Goal: Book appointment/travel/reservation

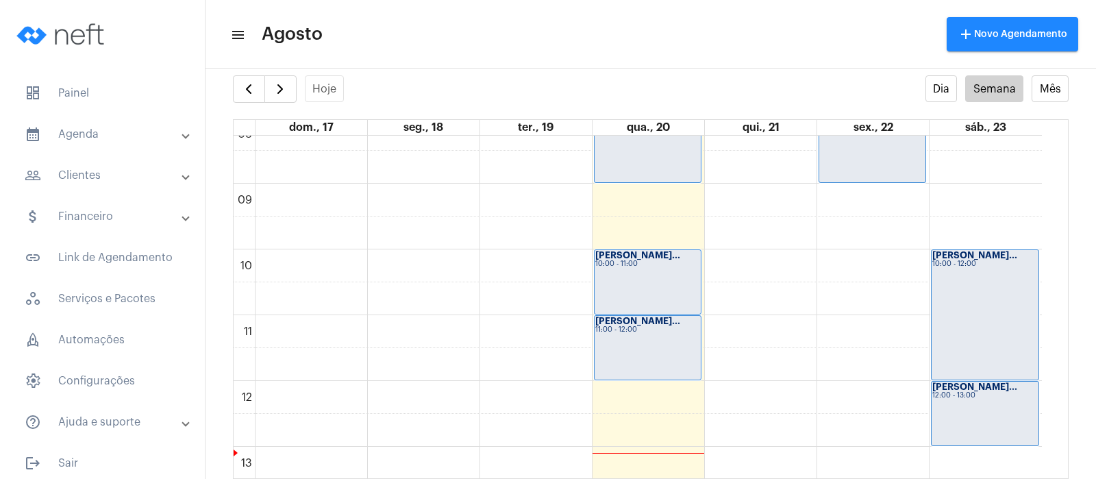
scroll to position [514, 0]
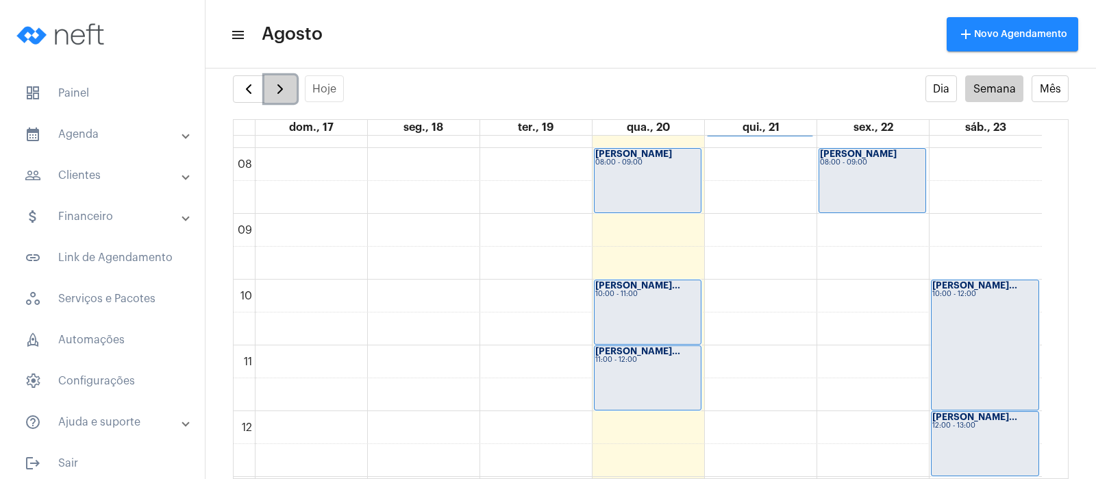
click at [273, 81] on span "button" at bounding box center [280, 89] width 16 height 16
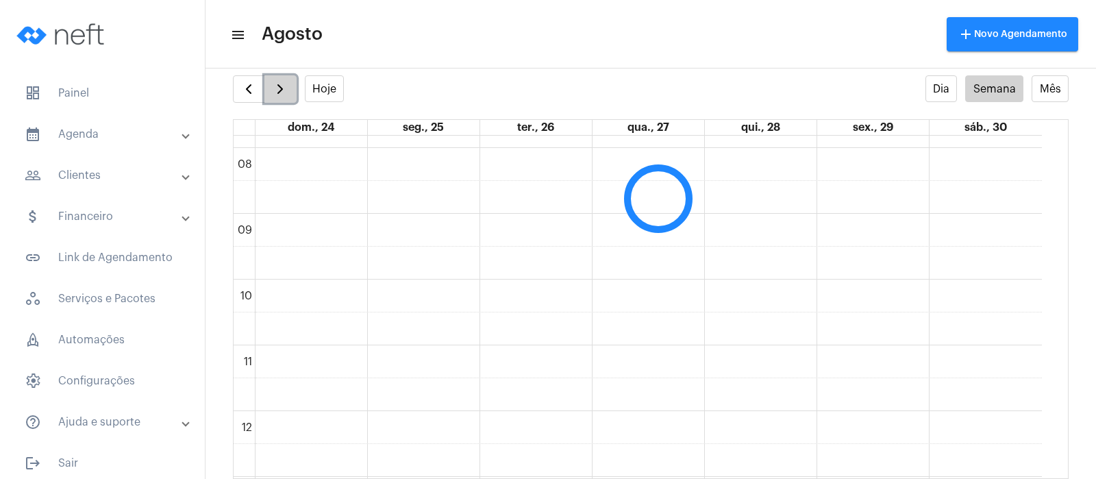
scroll to position [395, 0]
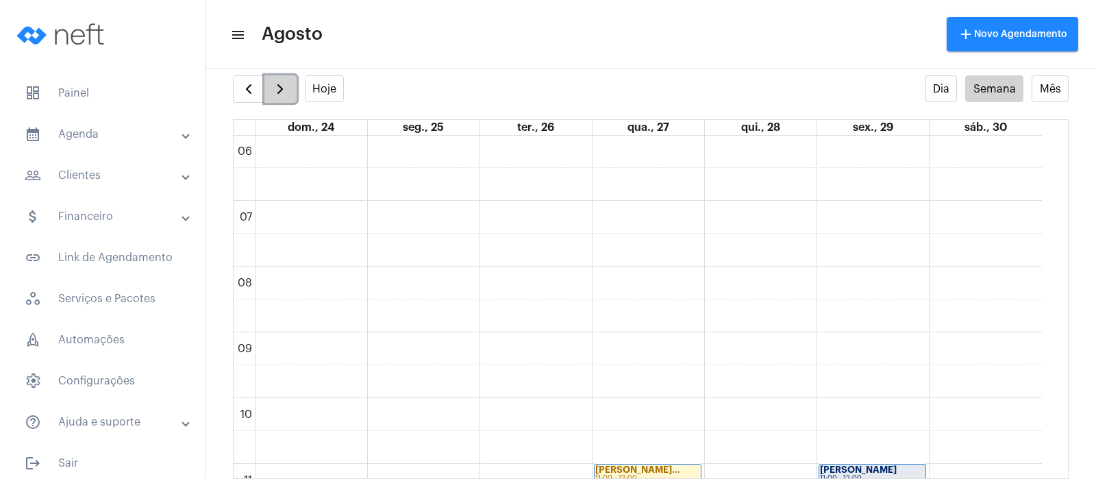
click at [273, 81] on span "button" at bounding box center [280, 89] width 16 height 16
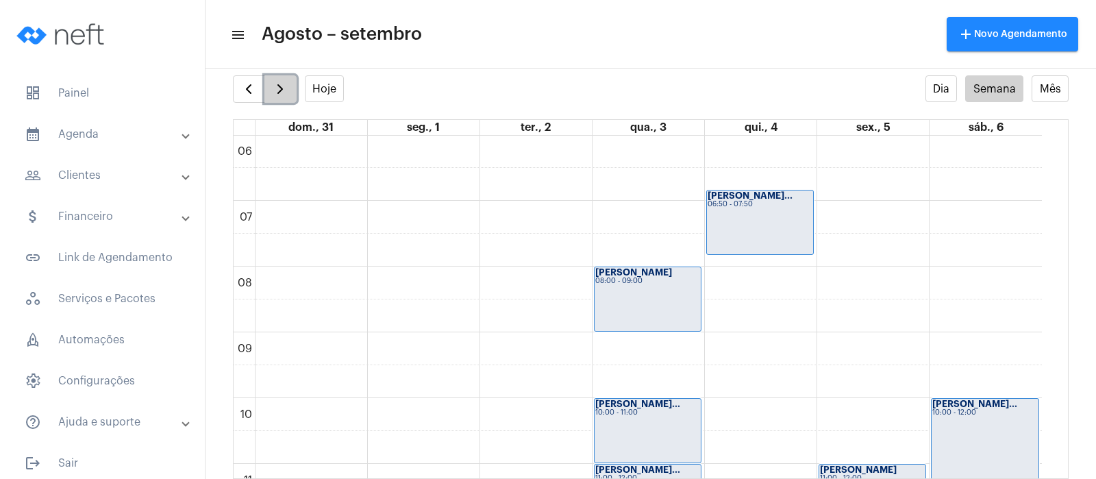
click at [273, 81] on span "button" at bounding box center [280, 89] width 16 height 16
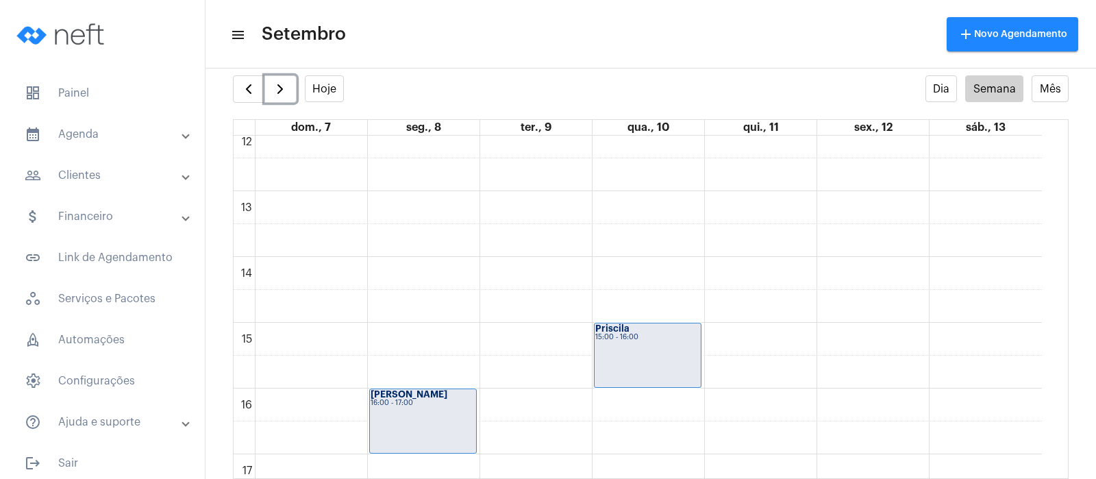
scroll to position [722, 0]
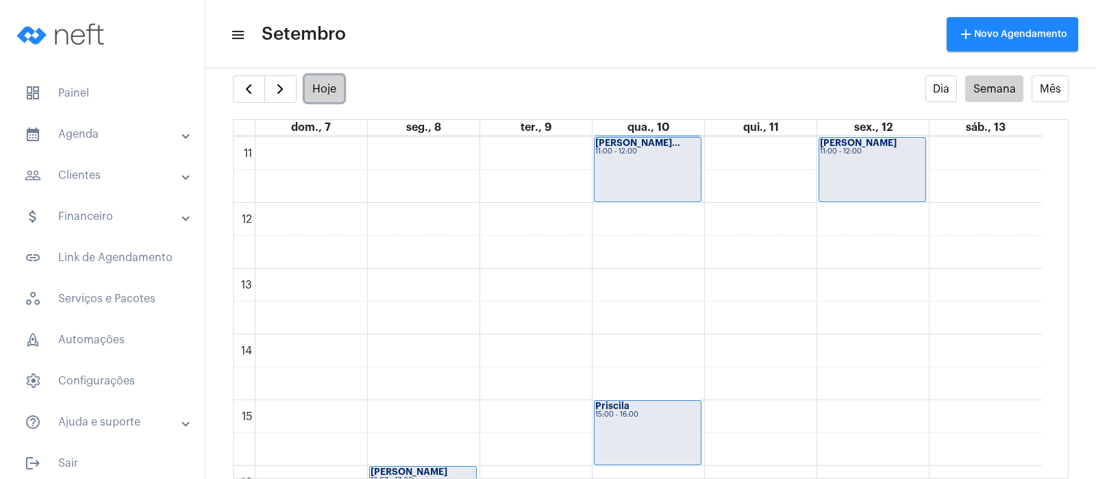
click at [329, 88] on button "Hoje" at bounding box center [325, 88] width 40 height 27
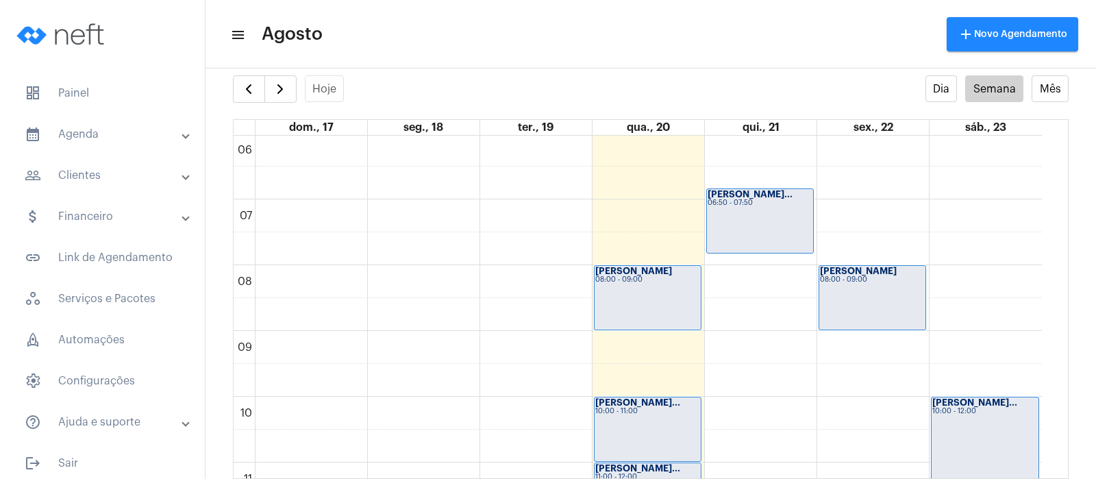
scroll to position [395, 0]
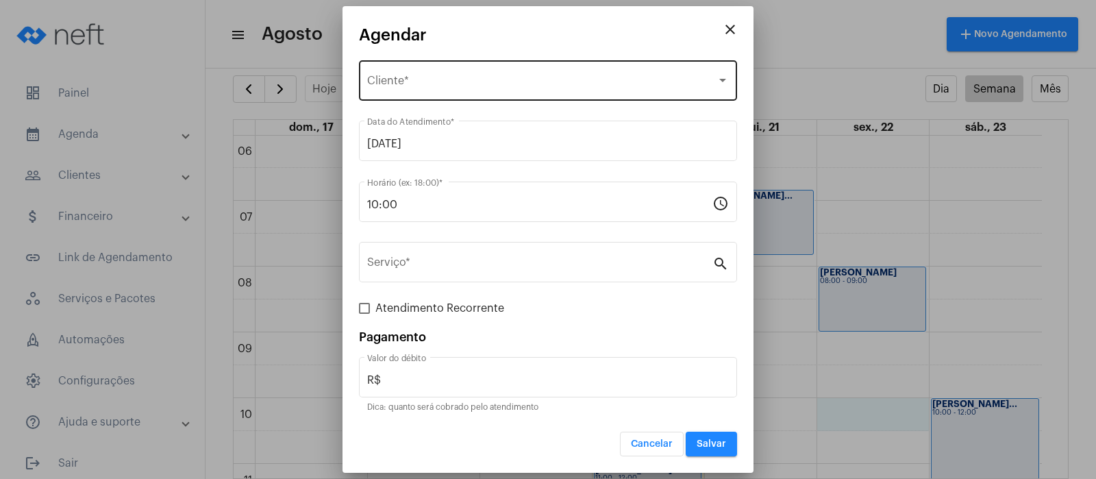
click at [518, 81] on div "Selecione o Cliente" at bounding box center [541, 83] width 349 height 12
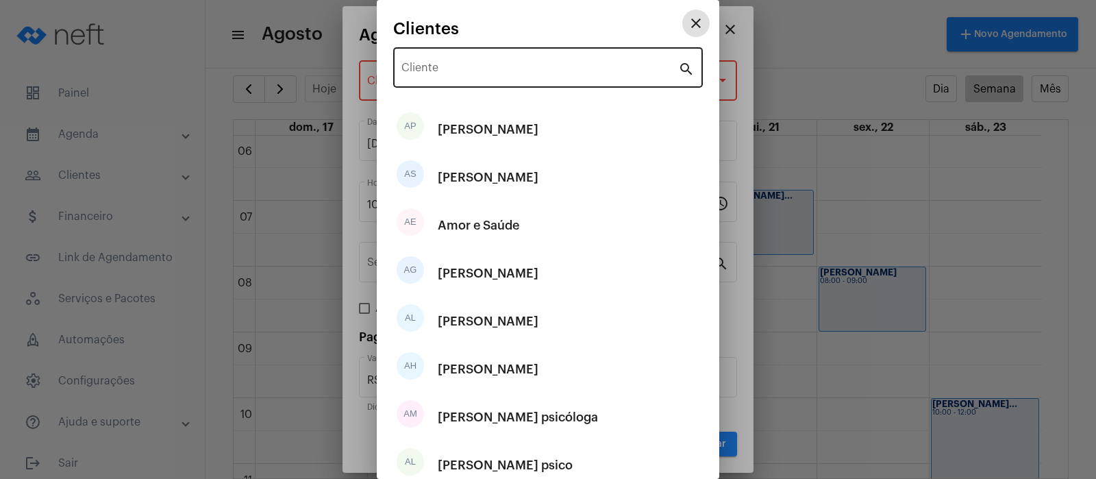
click at [482, 75] on input "Cliente" at bounding box center [539, 70] width 277 height 12
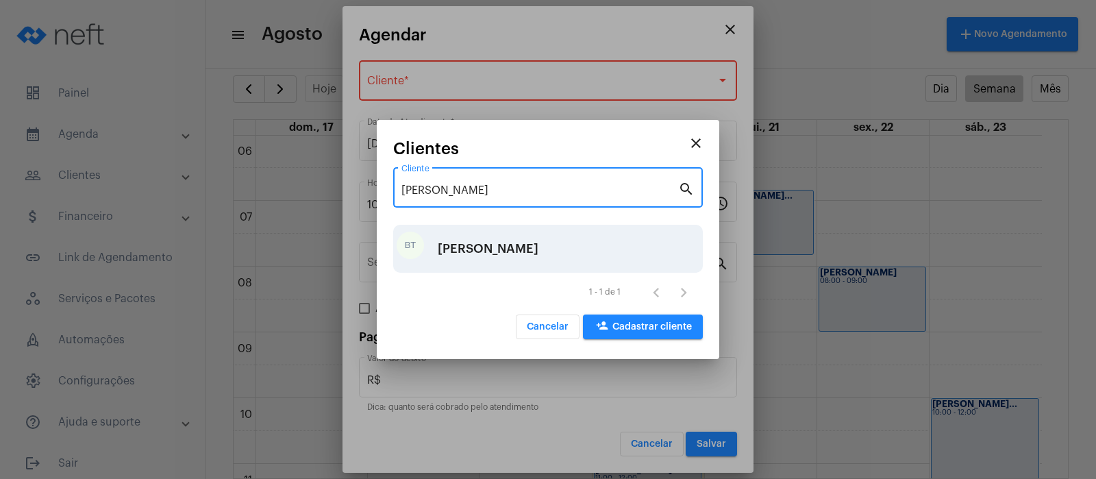
type input "[PERSON_NAME]"
click at [506, 252] on div "[PERSON_NAME]" at bounding box center [488, 248] width 101 height 41
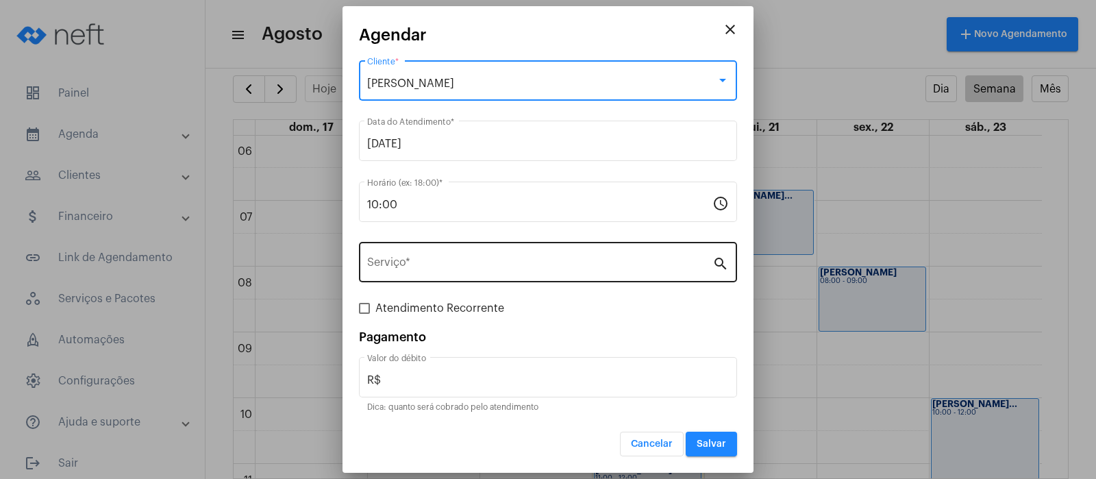
click at [444, 264] on input "Serviço *" at bounding box center [539, 265] width 345 height 12
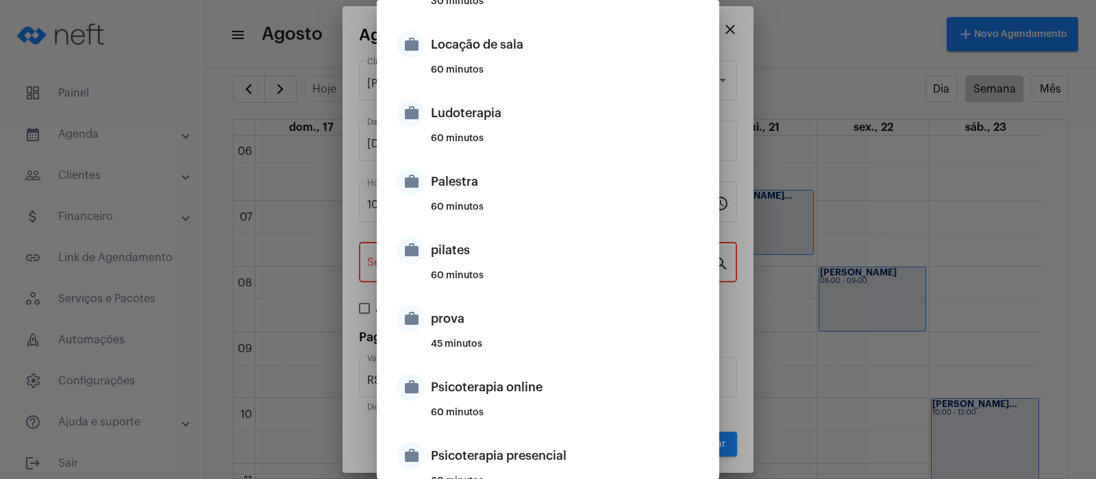
scroll to position [812, 0]
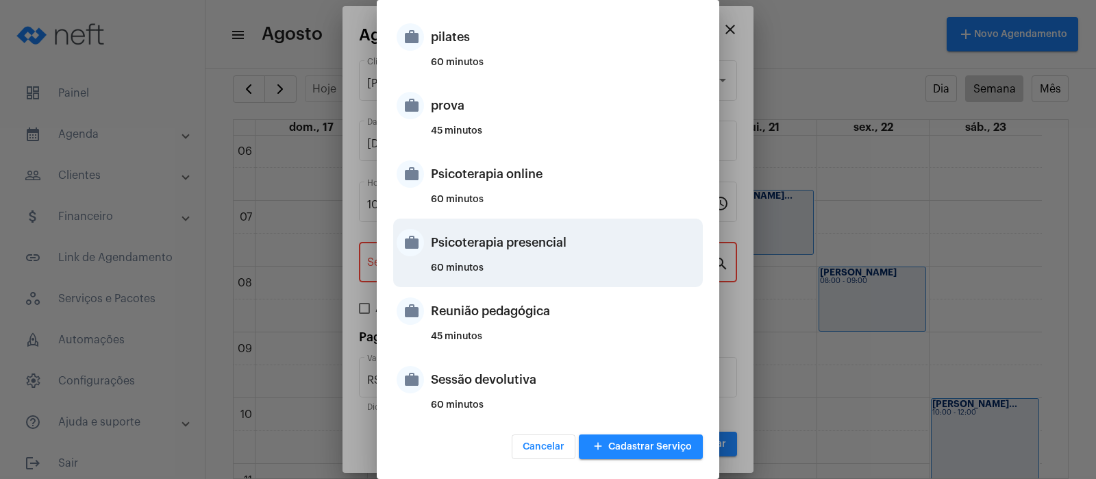
click at [445, 242] on div "Psicoterapia presencial" at bounding box center [565, 242] width 269 height 41
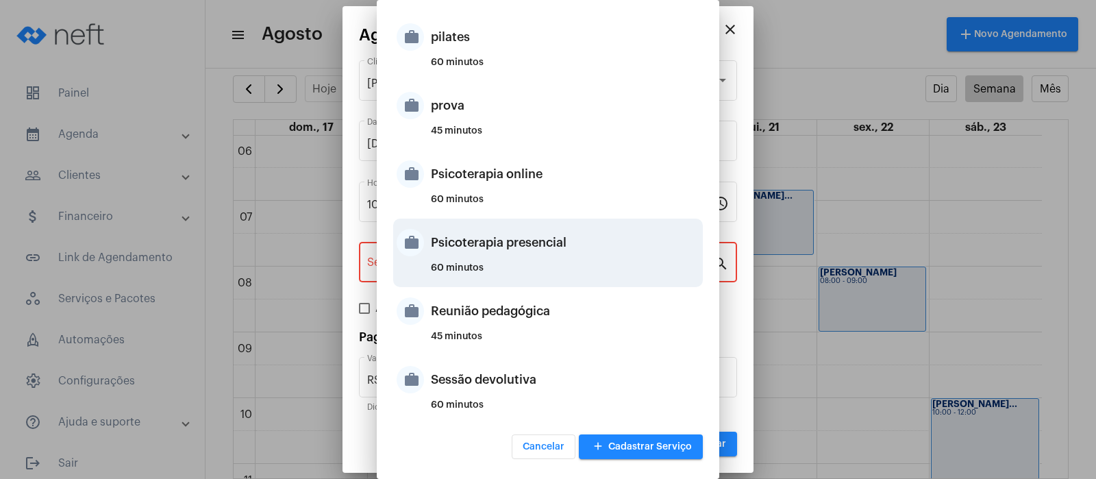
type input "Psicoterapia presencial"
type input "R$ 200"
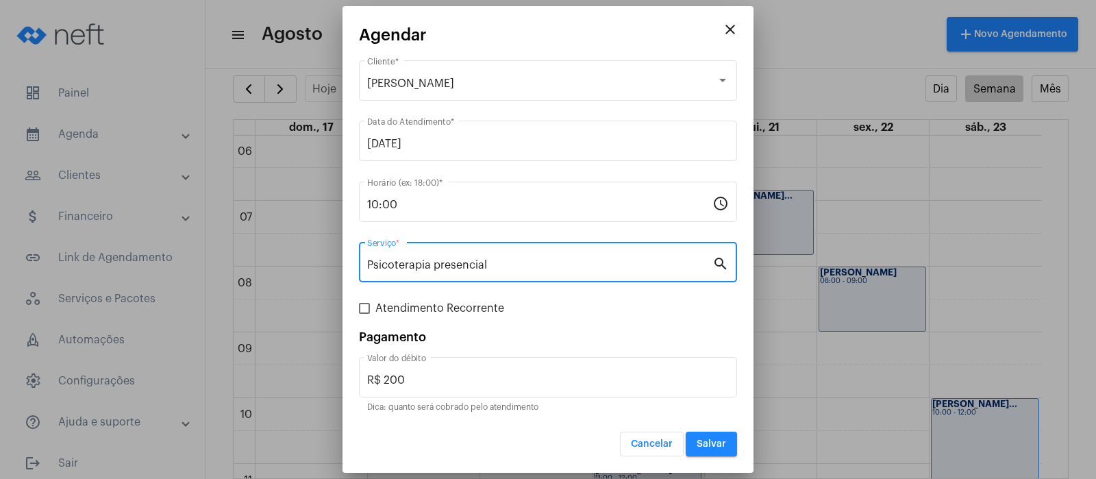
click at [716, 439] on span "Salvar" at bounding box center [711, 444] width 29 height 10
